Goal: Transaction & Acquisition: Purchase product/service

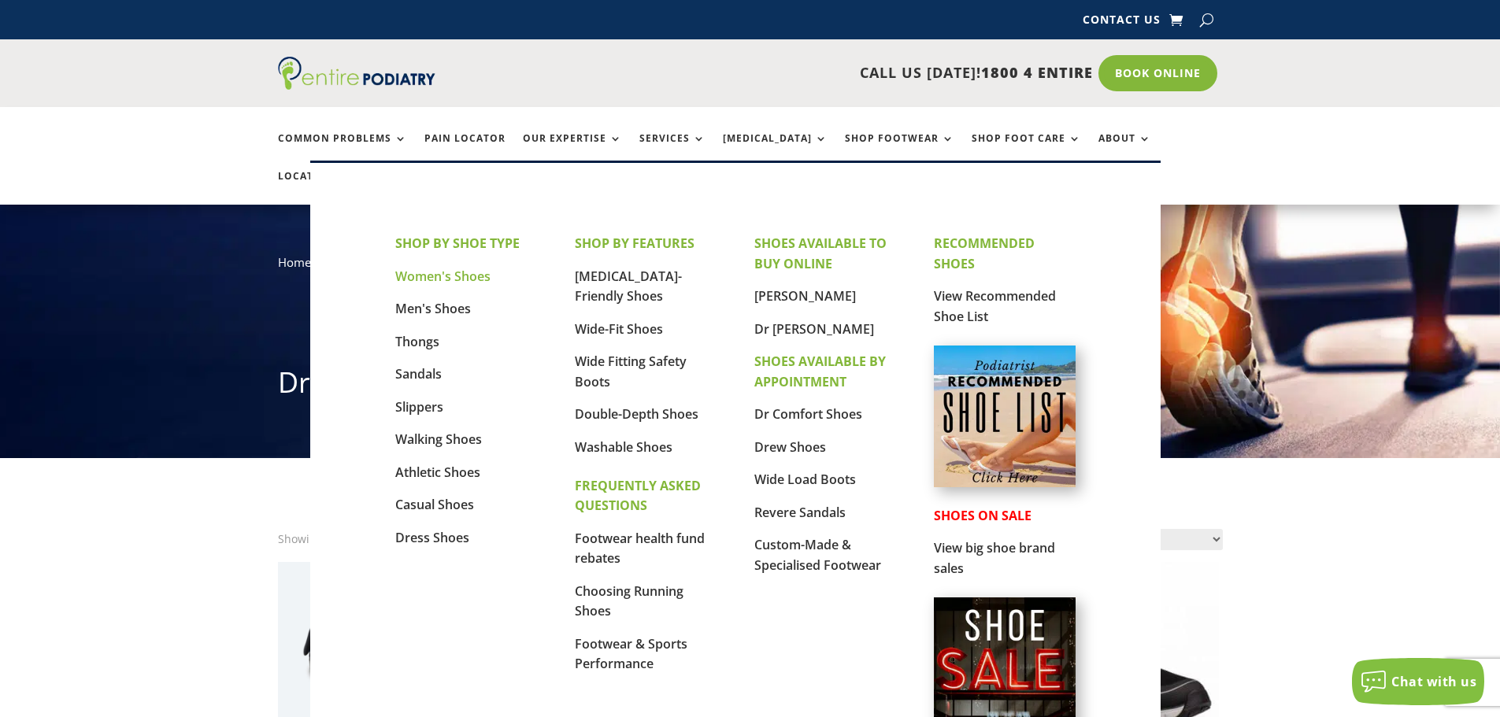
click at [455, 277] on link "Women's Shoes" at bounding box center [442, 276] width 95 height 17
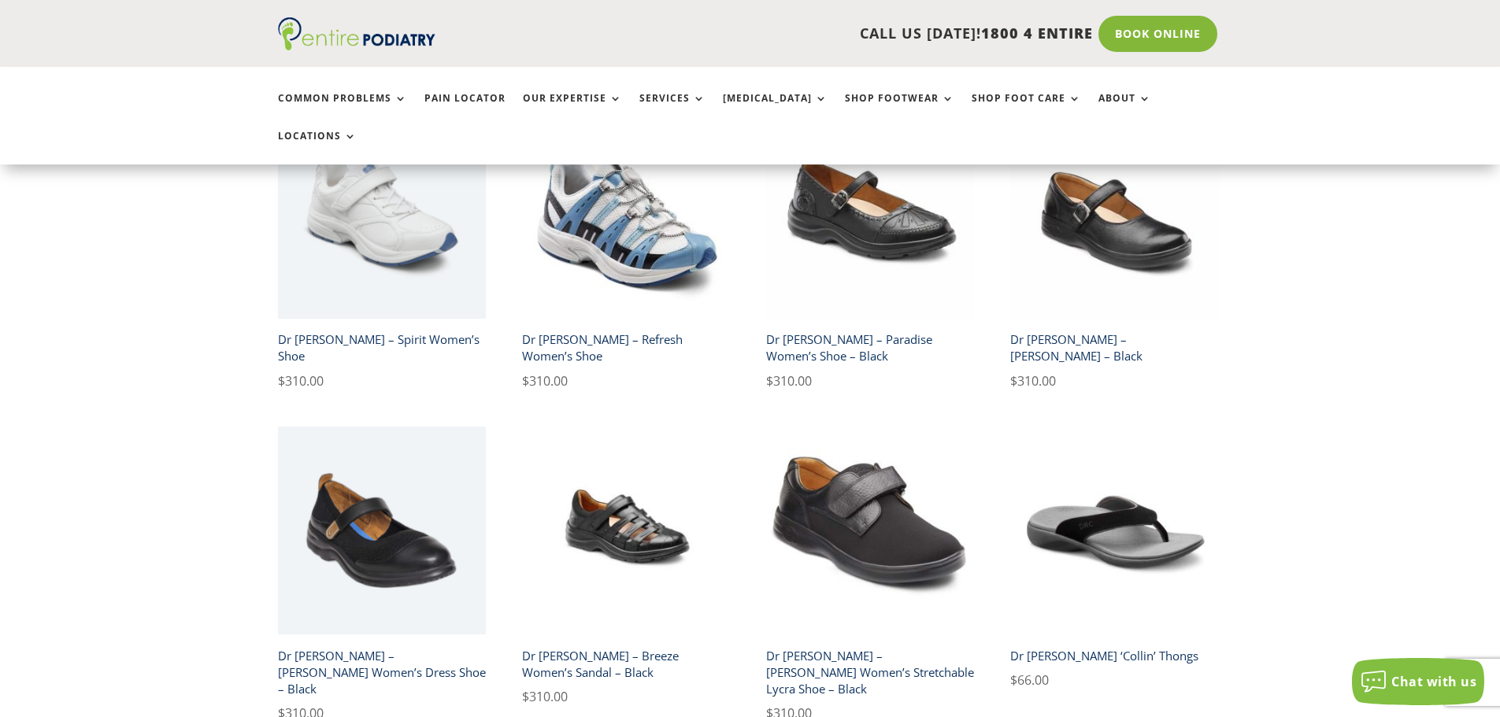
scroll to position [2520, 0]
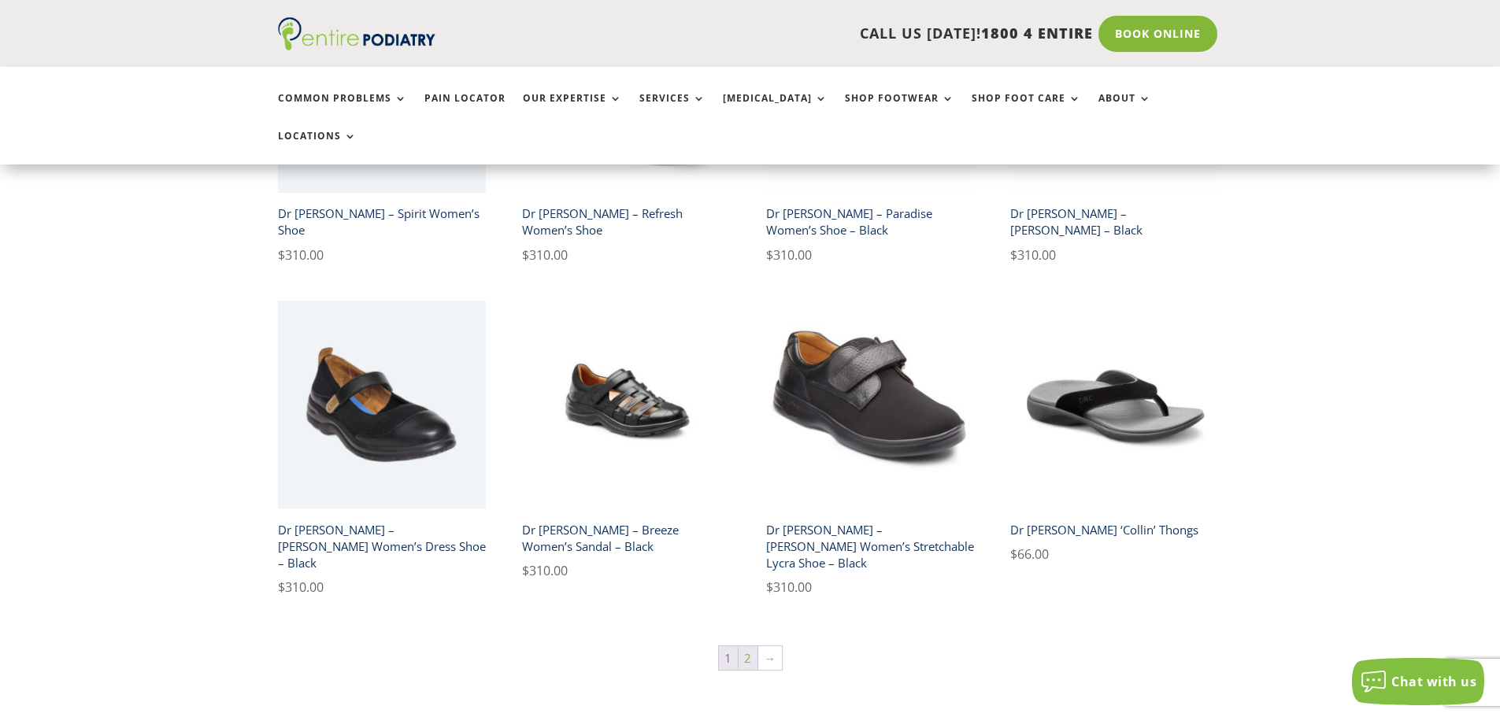
click at [757, 647] on link "2" at bounding box center [748, 659] width 19 height 24
